Goal: Information Seeking & Learning: Learn about a topic

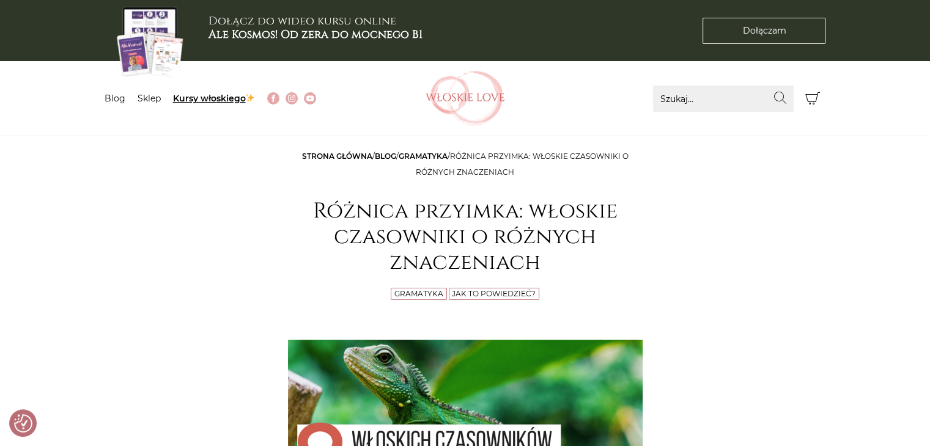
click at [210, 98] on link "Kursy włoskiego" at bounding box center [214, 98] width 83 height 11
click at [123, 98] on link "Blog" at bounding box center [115, 98] width 21 height 11
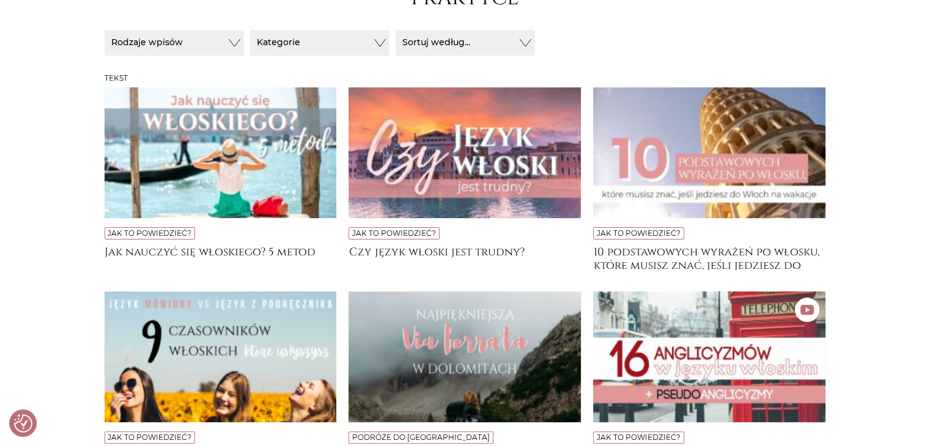
scroll to position [367, 0]
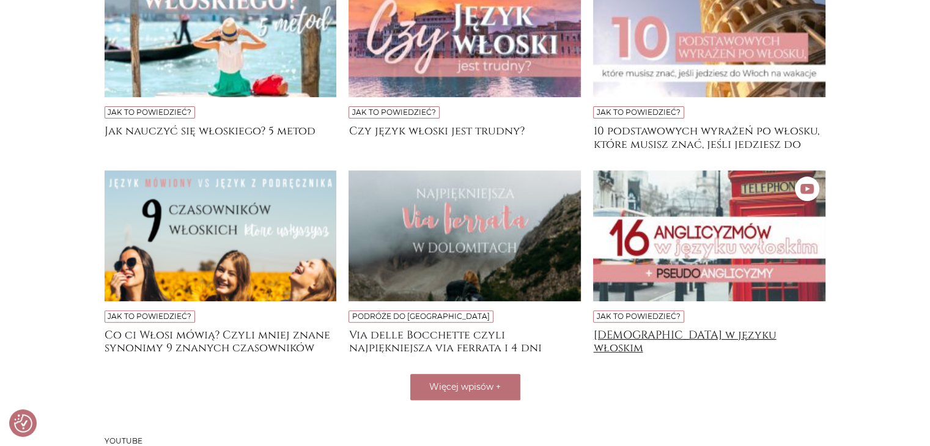
click at [655, 338] on h4 "Anglicyzmy w języku włoskim" at bounding box center [709, 341] width 232 height 24
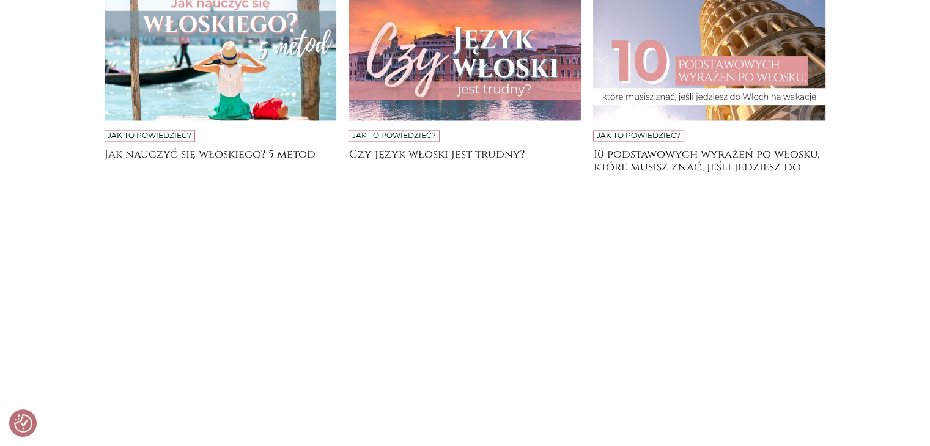
scroll to position [2017, 0]
